Goal: Check status

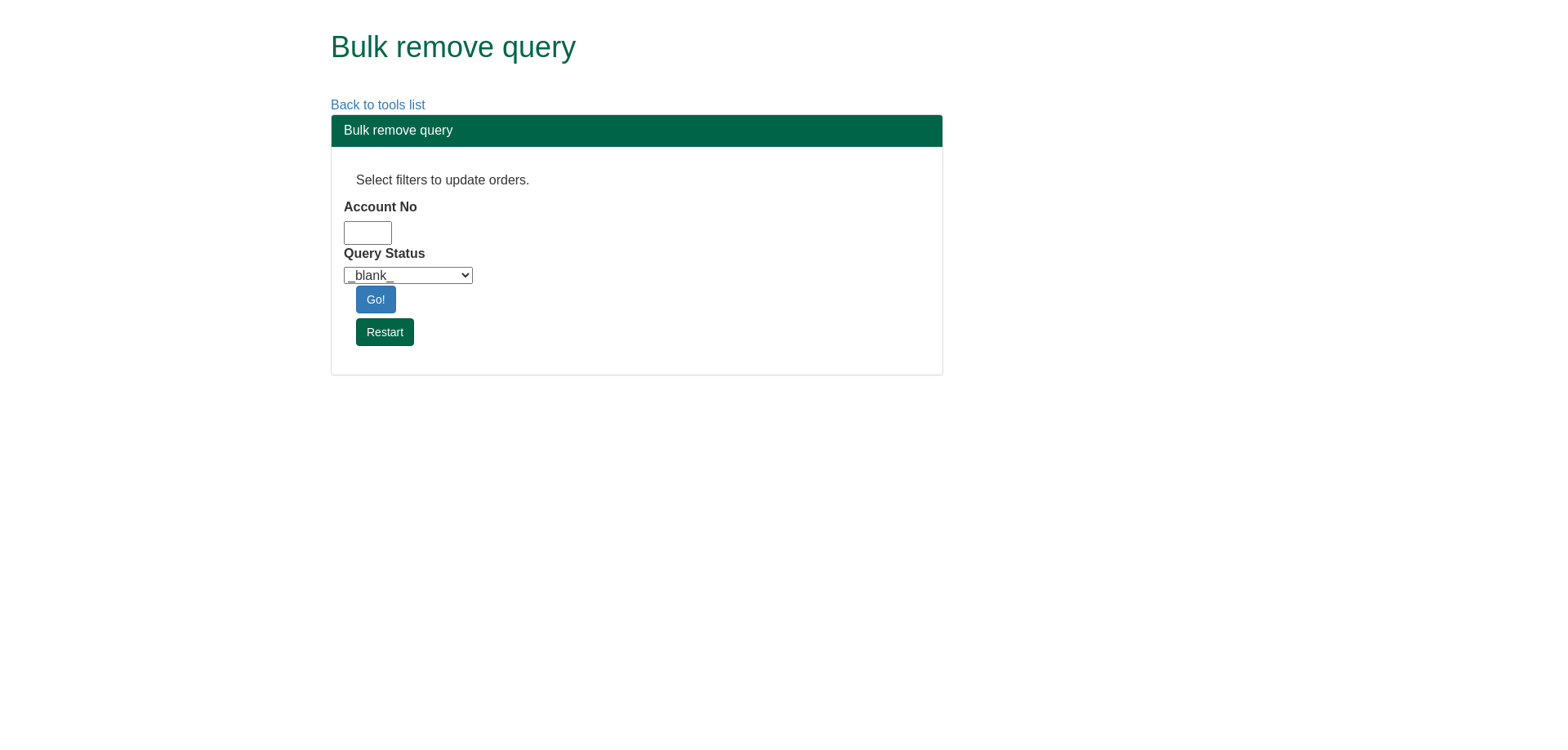
click at [372, 240] on input "Account No" at bounding box center [368, 232] width 48 height 24
type input "adm10"
click at [430, 277] on select "_blank_ Customer Credit_Control Purchasing Internal Other Address High_Value Co…" at bounding box center [408, 275] width 129 height 18
select select "Automation_Check"
click at [344, 267] on select "_blank_ Customer Credit_Control Purchasing Internal Other Address High_Value Co…" at bounding box center [408, 275] width 129 height 18
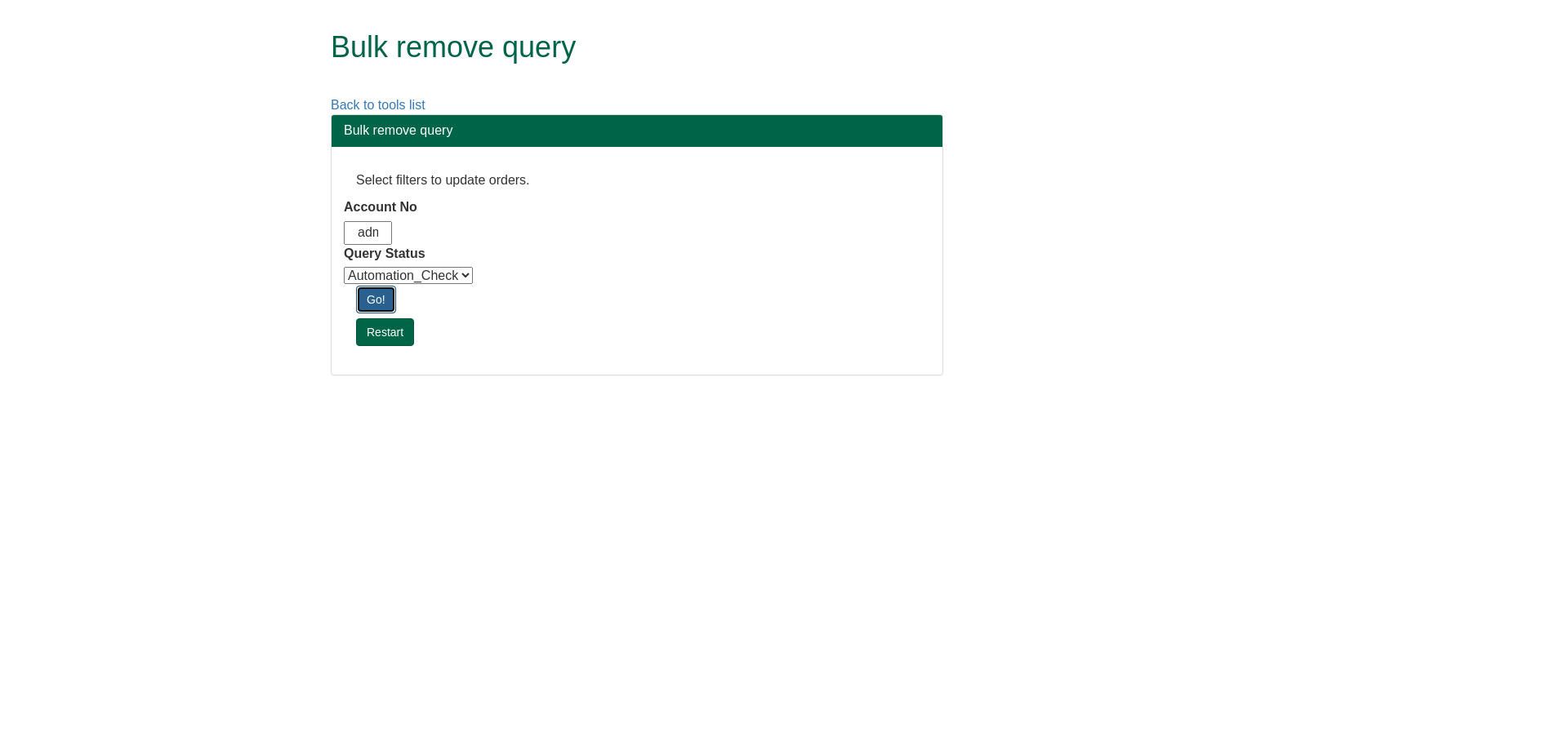
click at [383, 301] on link "Go!" at bounding box center [376, 300] width 40 height 28
